Goal: Task Accomplishment & Management: Manage account settings

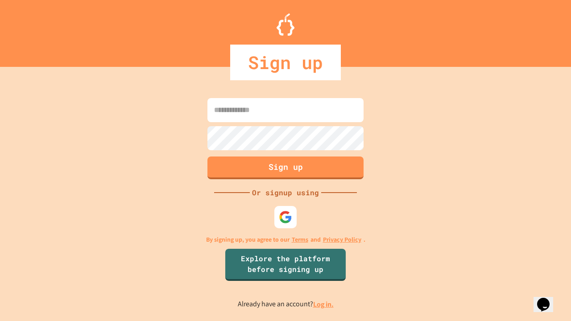
click at [324, 304] on link "Log in." at bounding box center [323, 304] width 21 height 9
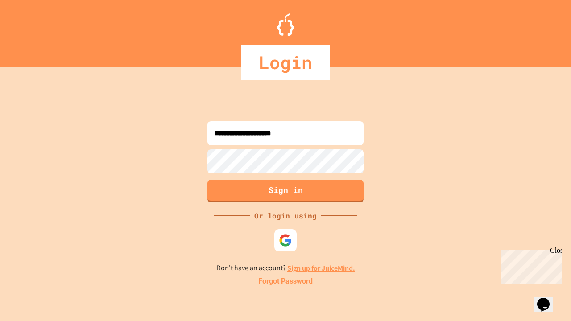
type input "**********"
